Goal: Navigation & Orientation: Find specific page/section

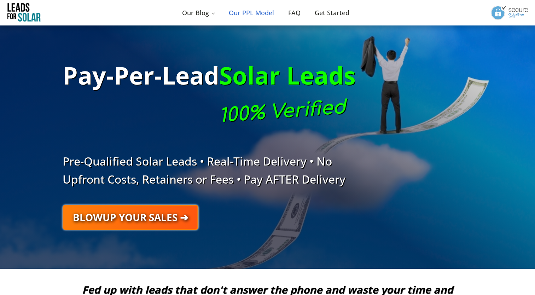
click at [239, 10] on link "Our PPL Model" at bounding box center [251, 13] width 59 height 24
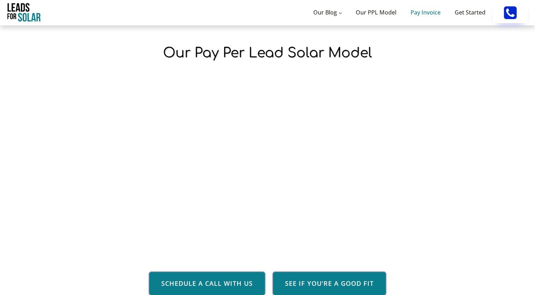
click at [419, 13] on link "Pay Invoice" at bounding box center [426, 12] width 44 height 23
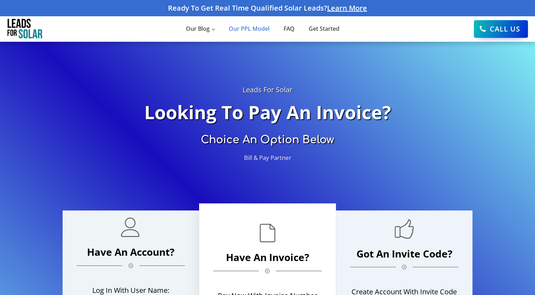
click at [257, 29] on link "Our PPL Model" at bounding box center [248, 28] width 55 height 23
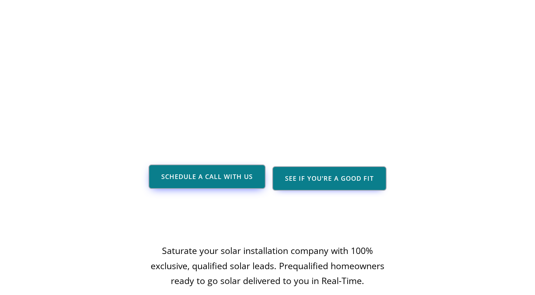
scroll to position [105, 0]
click at [197, 180] on link "Schedule a Call With Us" at bounding box center [207, 176] width 117 height 24
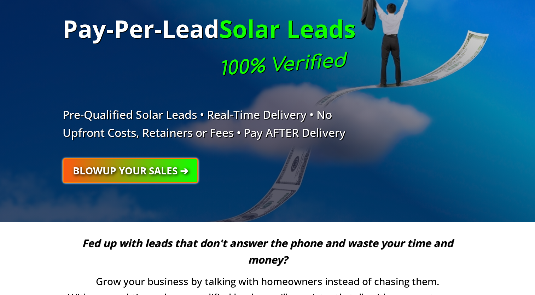
click at [185, 160] on link "BLOWUP YOUR SALES ➔" at bounding box center [131, 170] width 136 height 25
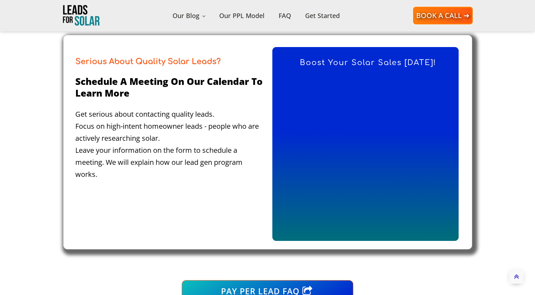
scroll to position [368, 0]
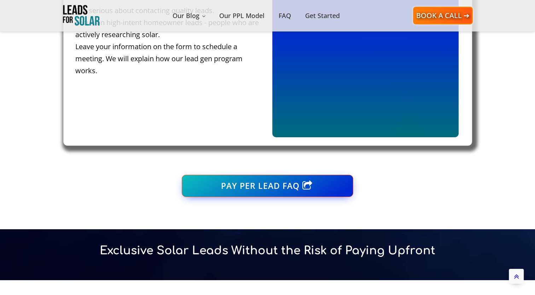
click at [254, 187] on div "PAY PER LEAD FAQ" at bounding box center [260, 185] width 79 height 13
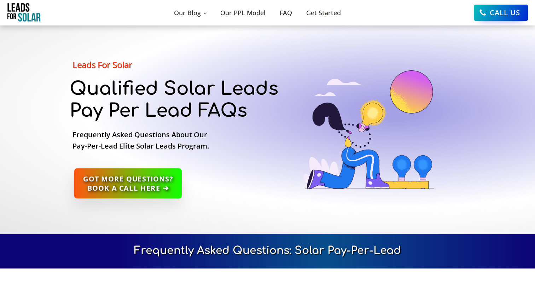
click at [135, 178] on link "Got More Questions? Book A Call Here ➔" at bounding box center [128, 183] width 108 height 30
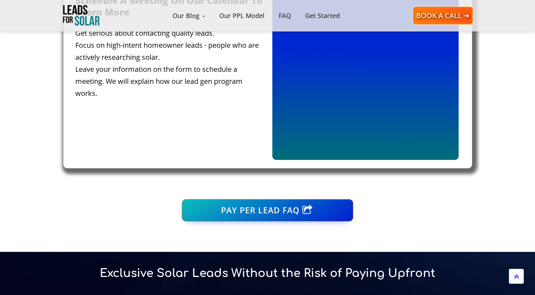
scroll to position [450, 0]
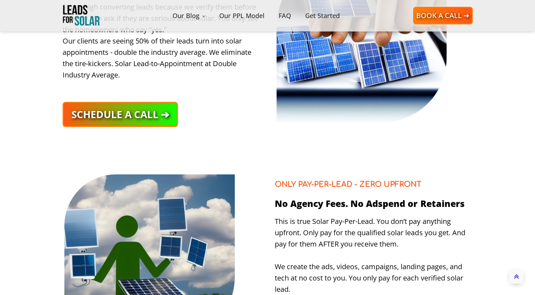
click at [100, 118] on link "Schedule a Call ➔" at bounding box center [120, 114] width 115 height 25
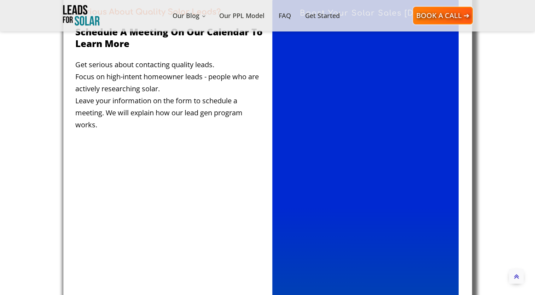
scroll to position [421, 0]
